Goal: Task Accomplishment & Management: Manage account settings

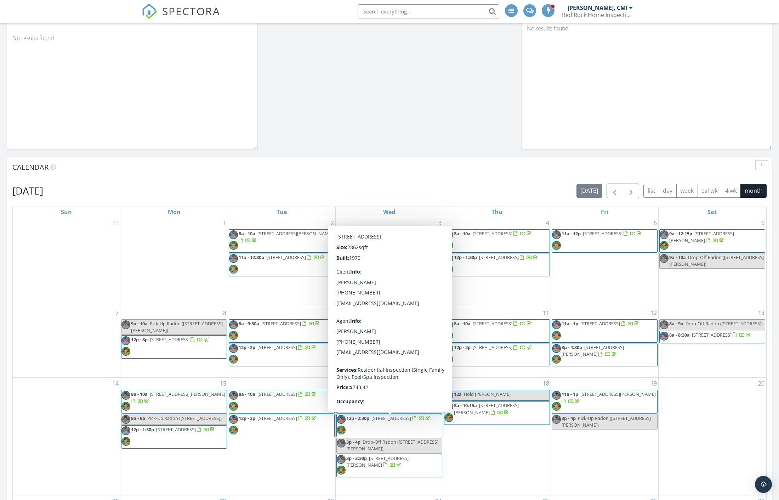
scroll to position [1206, 792]
click at [171, 14] on span "SPECTORA" at bounding box center [191, 11] width 58 height 15
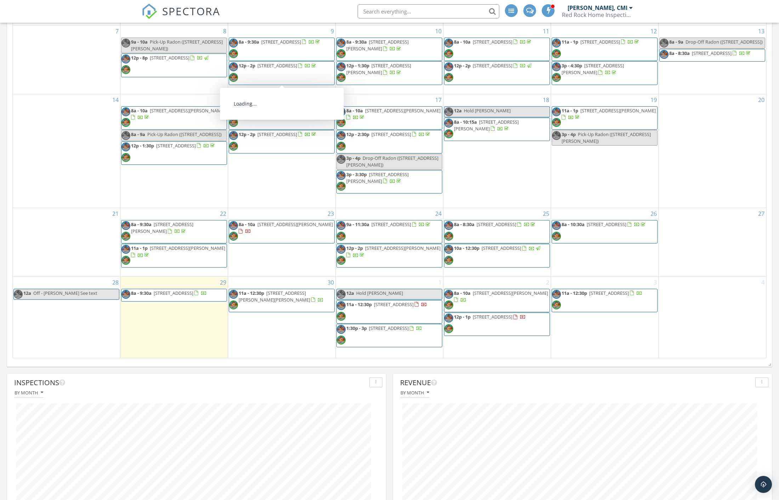
scroll to position [709, 0]
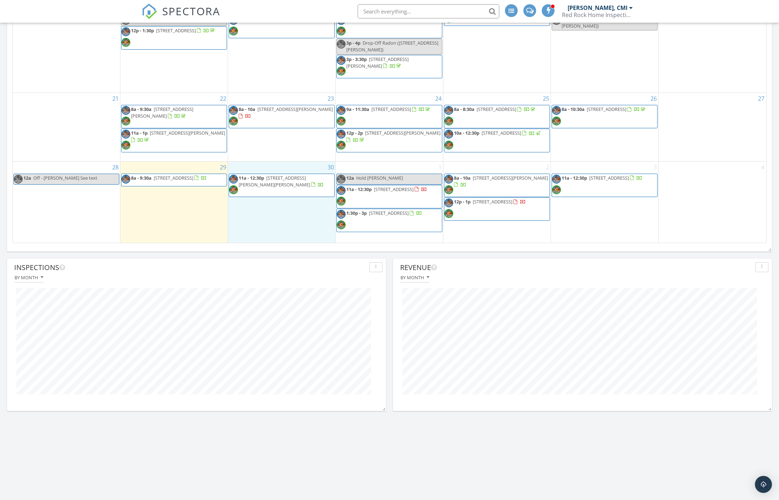
click at [285, 226] on div "30 11a - 12:30p 2740 Zazzera Ct, Henderson 89044" at bounding box center [281, 202] width 107 height 81
click at [277, 196] on link "Inspection" at bounding box center [281, 196] width 36 height 11
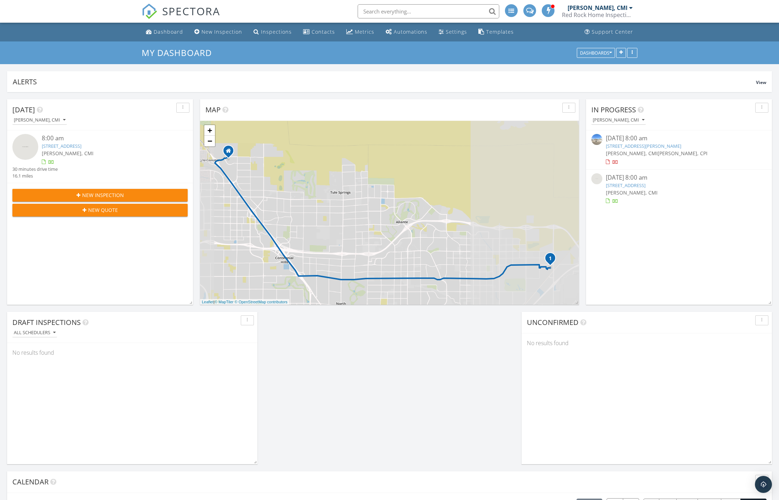
scroll to position [152, 379]
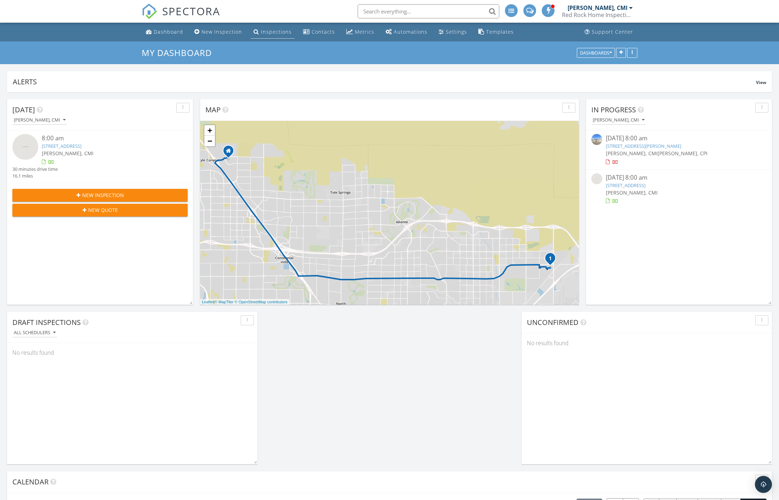
click at [280, 30] on div "Inspections" at bounding box center [276, 31] width 31 height 7
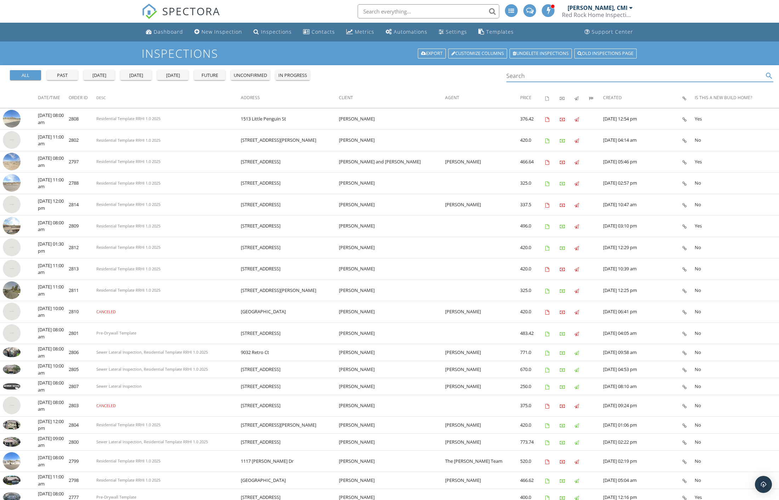
click at [558, 76] on input "Search" at bounding box center [635, 76] width 257 height 12
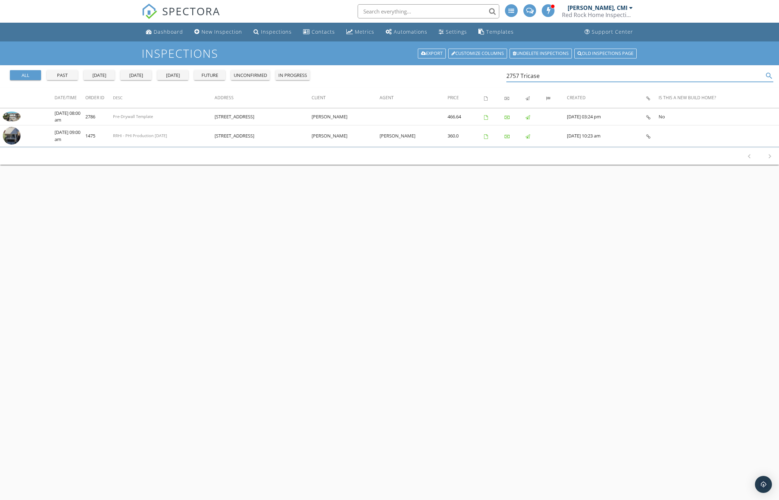
type input "2757 Tricase"
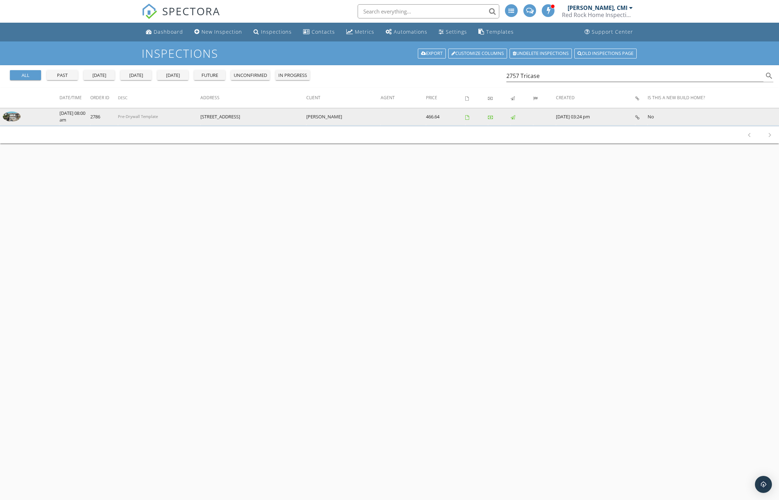
click at [15, 118] on img at bounding box center [12, 117] width 18 height 10
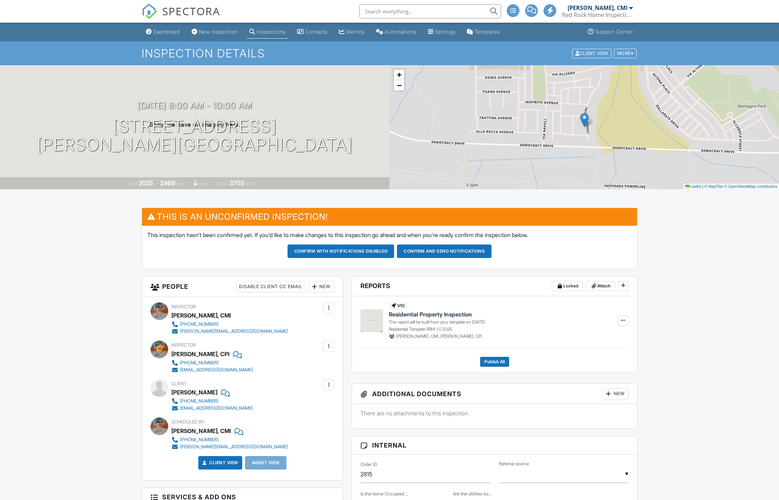
click at [446, 254] on button "Confirm and send notifications" at bounding box center [444, 250] width 95 height 13
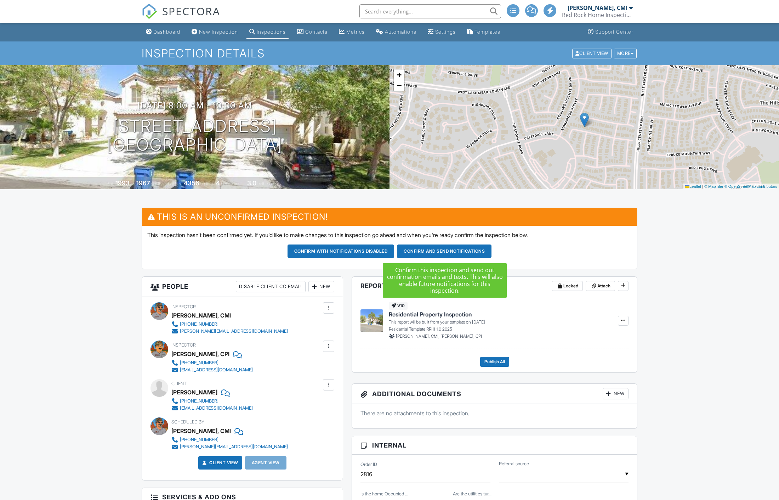
drag, startPoint x: 0, startPoint y: 0, endPoint x: 437, endPoint y: 252, distance: 504.6
click at [437, 252] on button "Confirm and send notifications" at bounding box center [444, 250] width 95 height 13
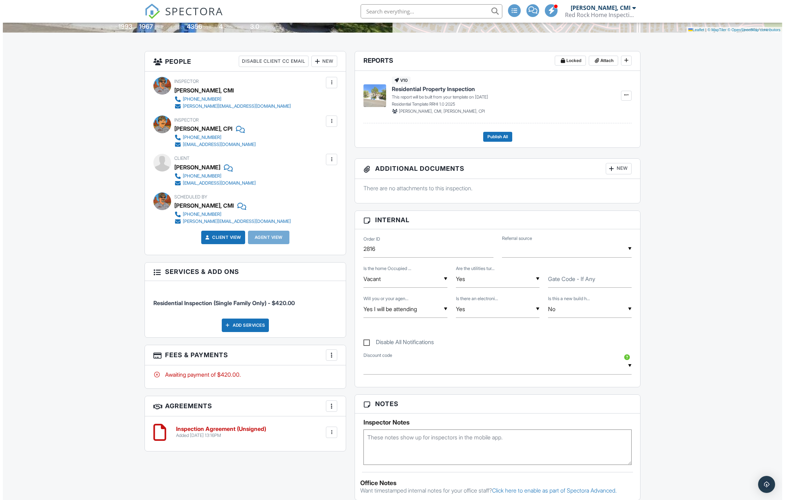
scroll to position [157, 0]
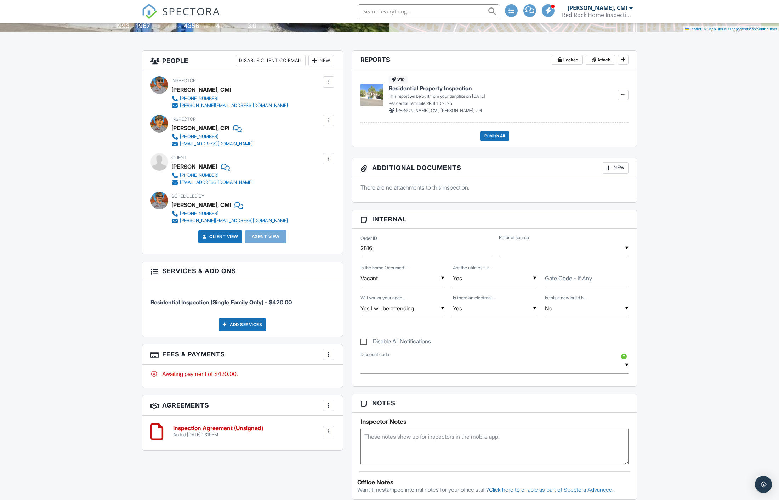
click at [321, 59] on div "New" at bounding box center [322, 60] width 26 height 11
click at [337, 97] on li "Client's Agent" at bounding box center [347, 100] width 70 height 18
